Goal: Information Seeking & Learning: Compare options

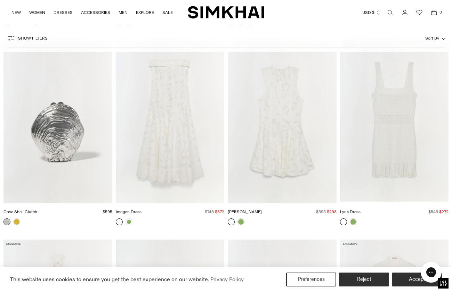
scroll to position [2251, 0]
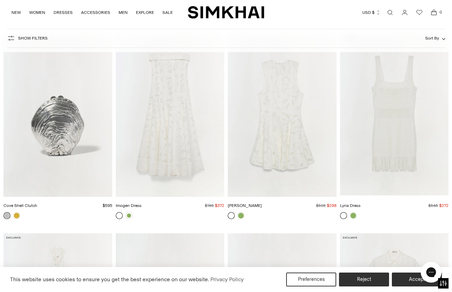
click at [0, 0] on img "Sylvia Dress" at bounding box center [0, 0] width 0 height 0
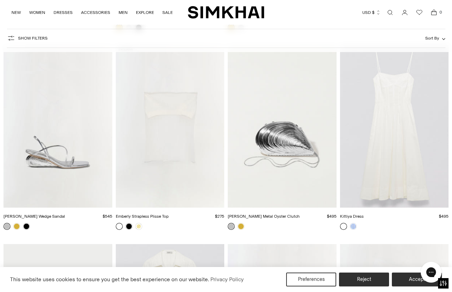
scroll to position [2634, 0]
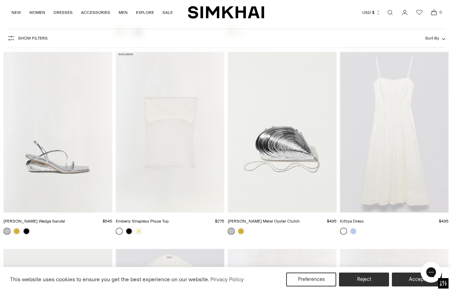
click at [0, 0] on img "Kittiya Dress" at bounding box center [0, 0] width 0 height 0
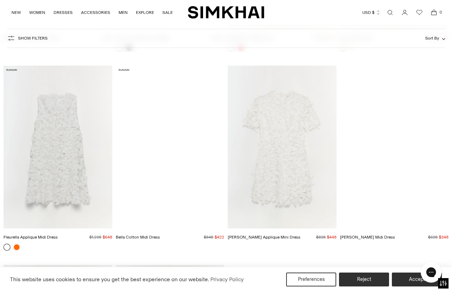
scroll to position [3200, 0]
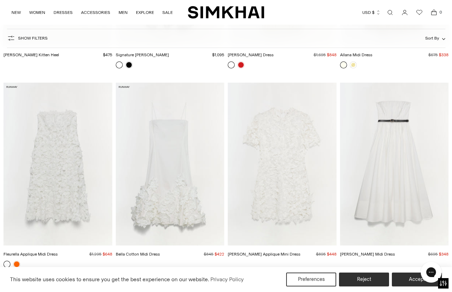
click at [0, 0] on img "Bella Cotton Midi Dress" at bounding box center [0, 0] width 0 height 0
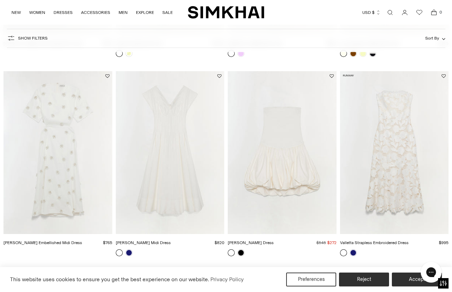
scroll to position [419, 0]
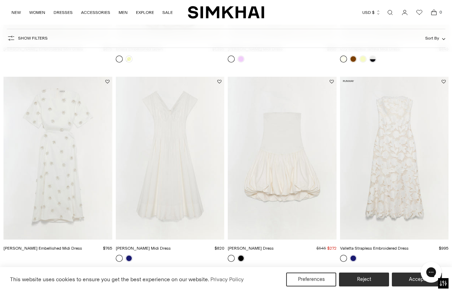
click at [0, 0] on img "Valletta Strapless Embroidered Dress" at bounding box center [0, 0] width 0 height 0
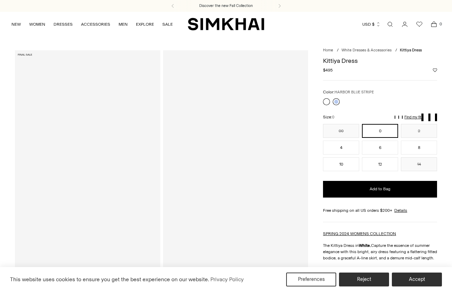
click at [337, 102] on link at bounding box center [336, 101] width 7 height 7
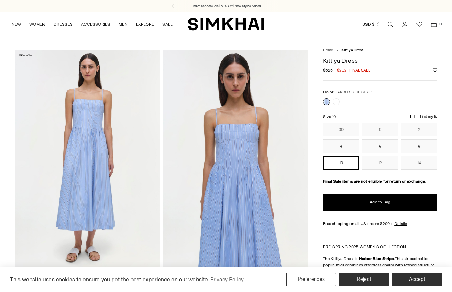
click at [326, 98] on link at bounding box center [326, 101] width 7 height 7
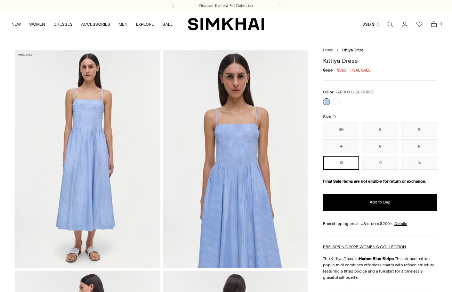
click at [336, 100] on link at bounding box center [336, 101] width 7 height 7
